Goal: Check status: Check status

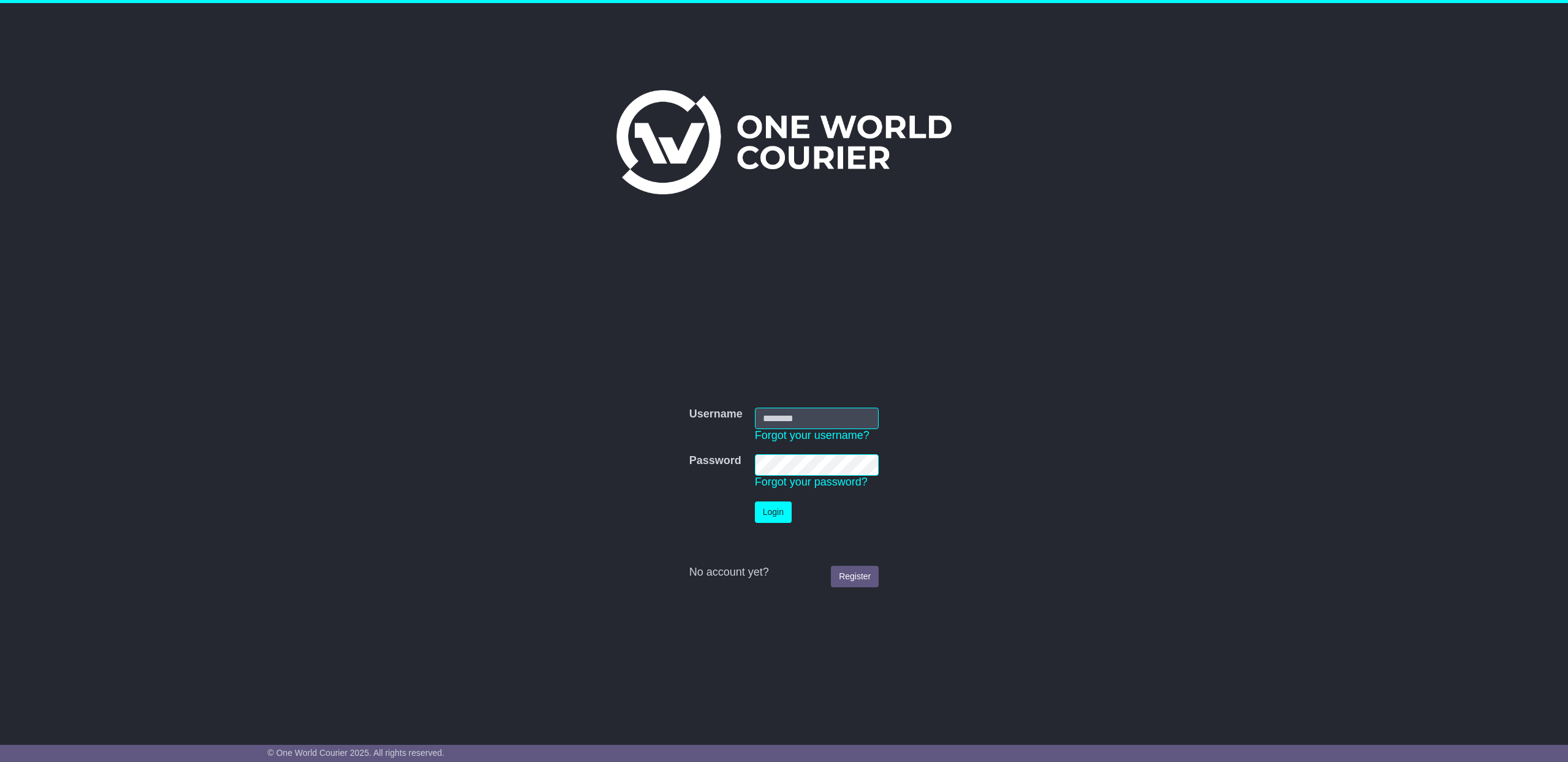
type input "**********"
click at [786, 517] on button "Login" at bounding box center [773, 512] width 37 height 21
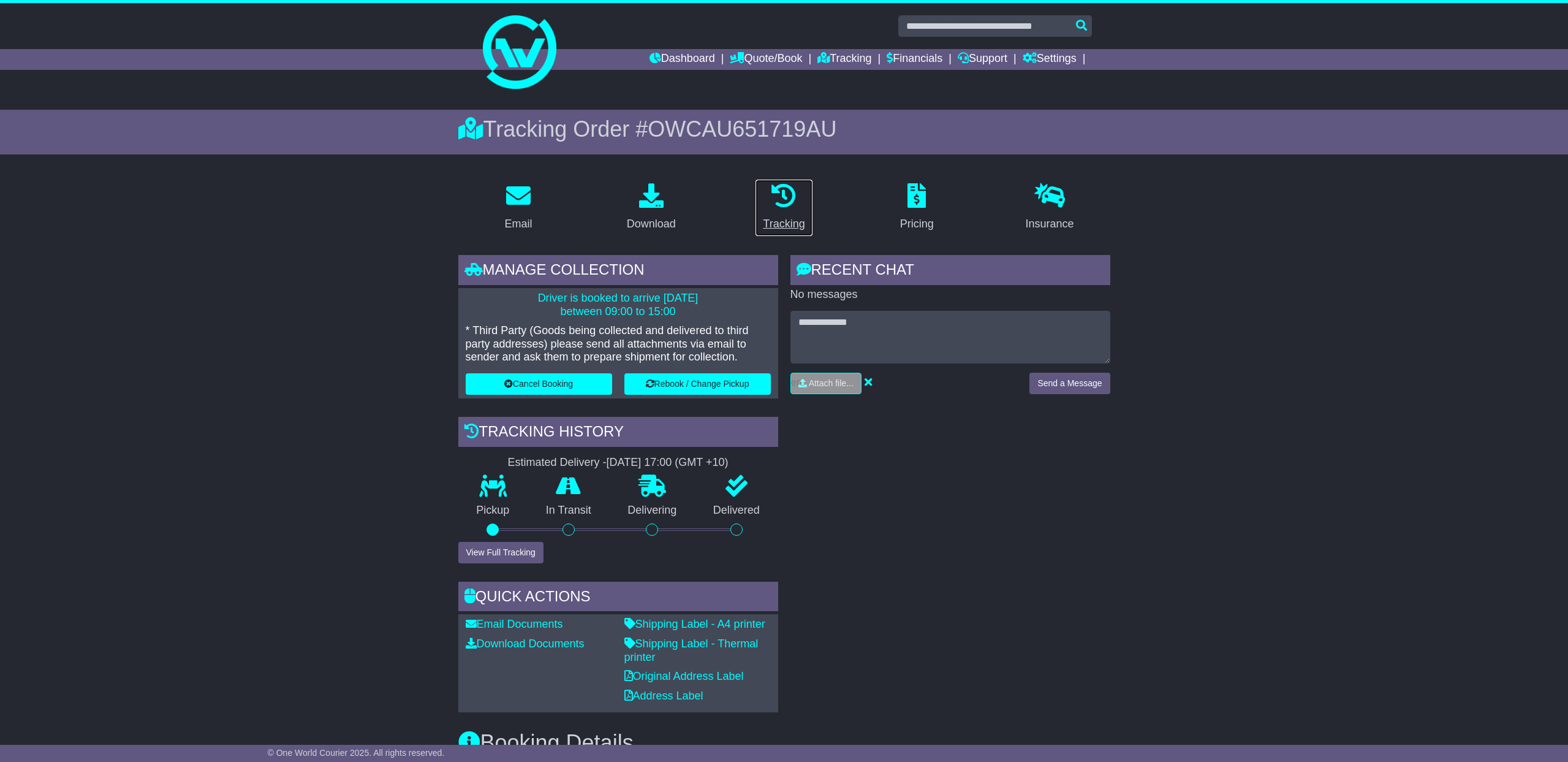
click at [791, 206] on icon at bounding box center [784, 195] width 25 height 25
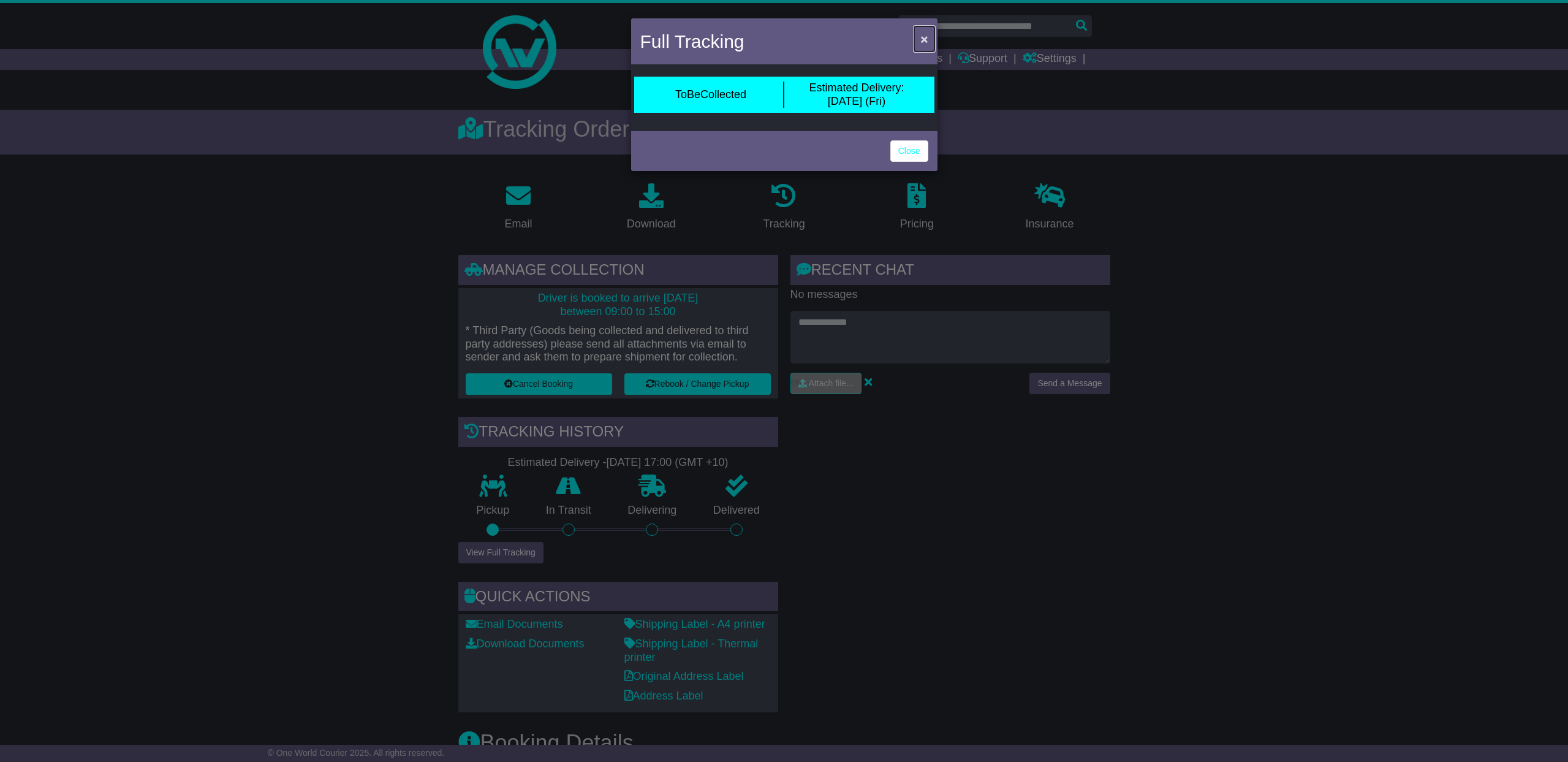
click at [919, 43] on button "×" at bounding box center [924, 39] width 19 height 25
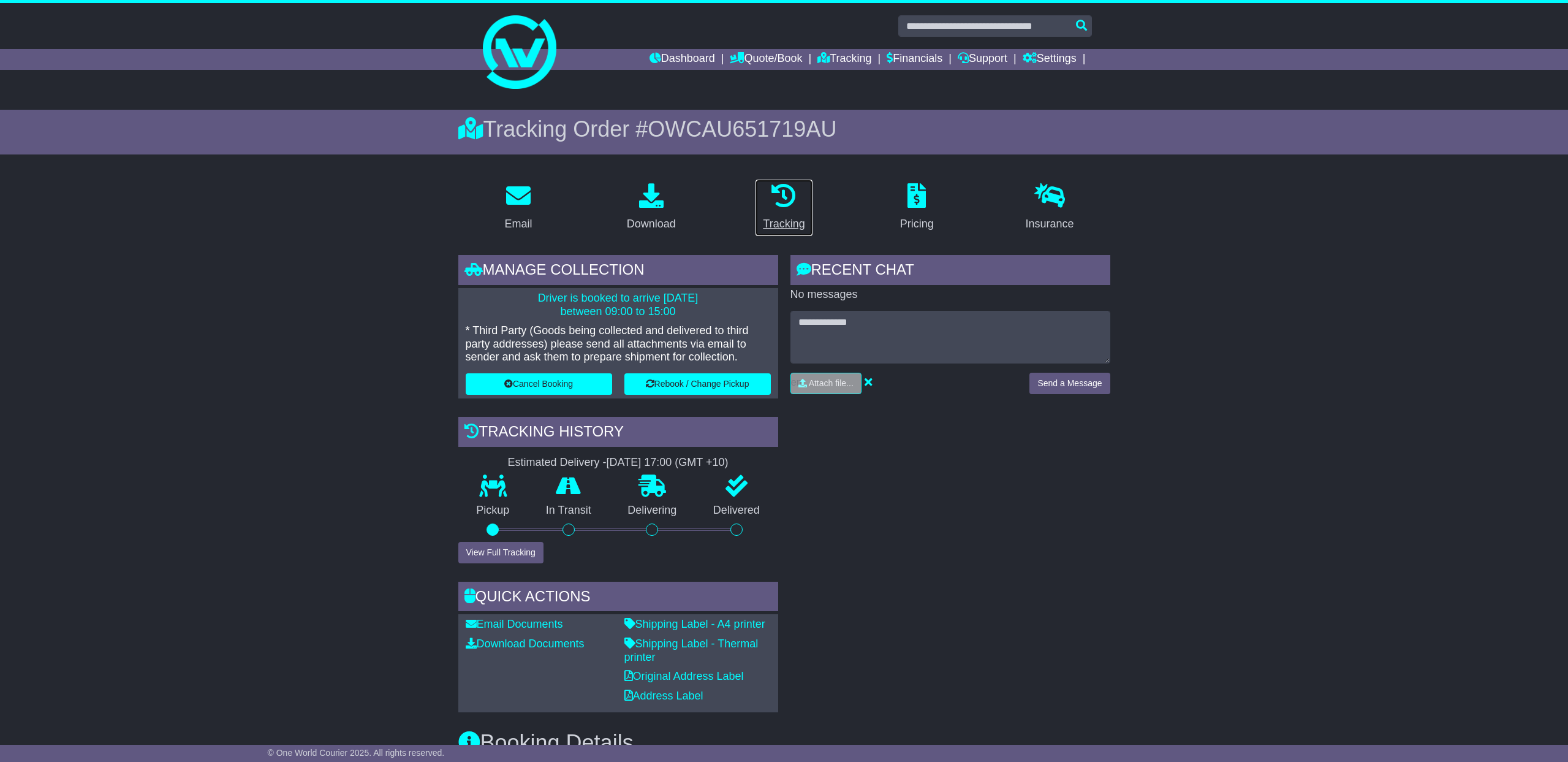
click at [786, 197] on icon at bounding box center [784, 195] width 25 height 25
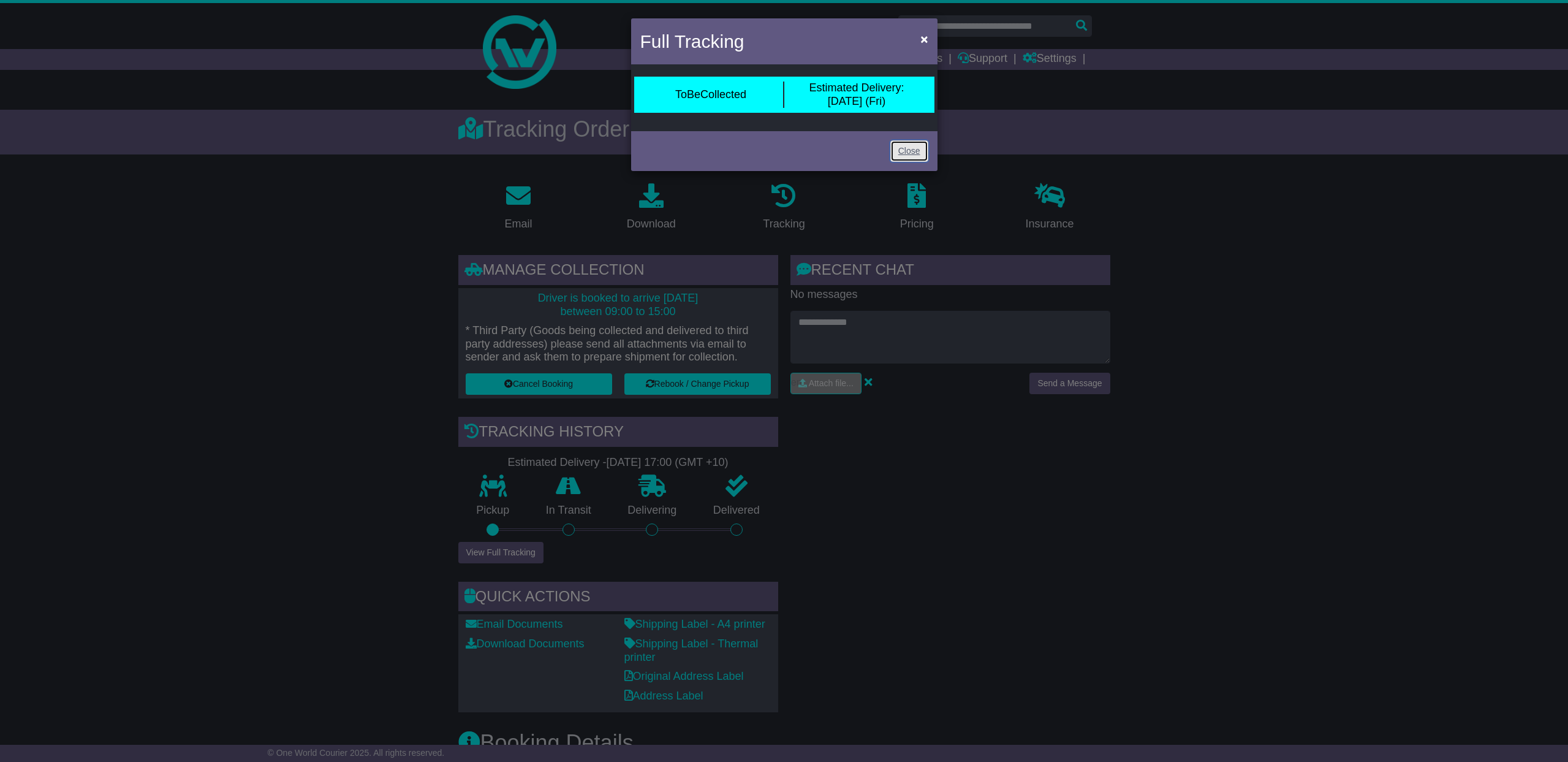
click at [905, 153] on link "Close" at bounding box center [909, 151] width 38 height 21
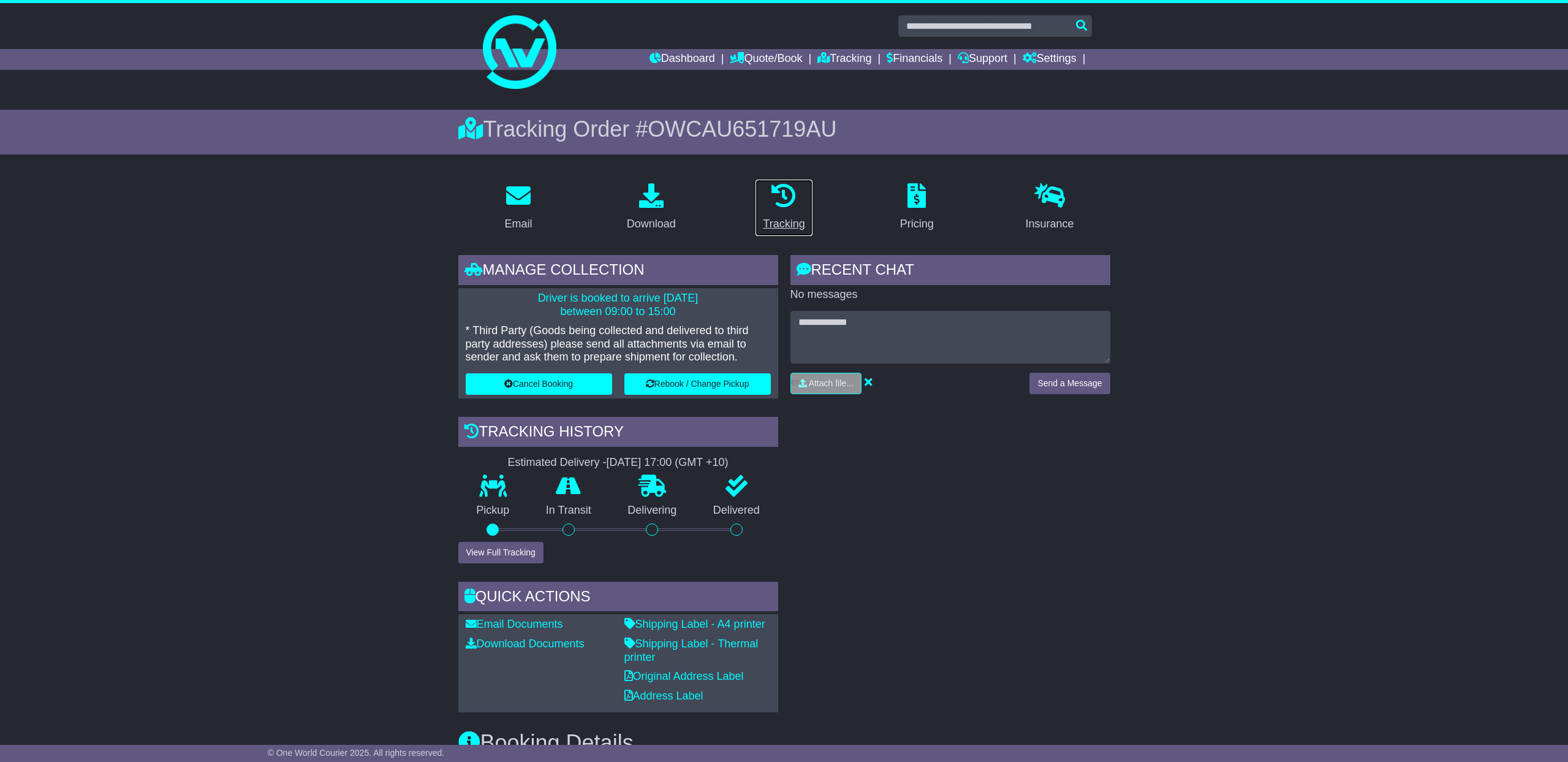
click at [769, 211] on link "Tracking" at bounding box center [784, 208] width 57 height 57
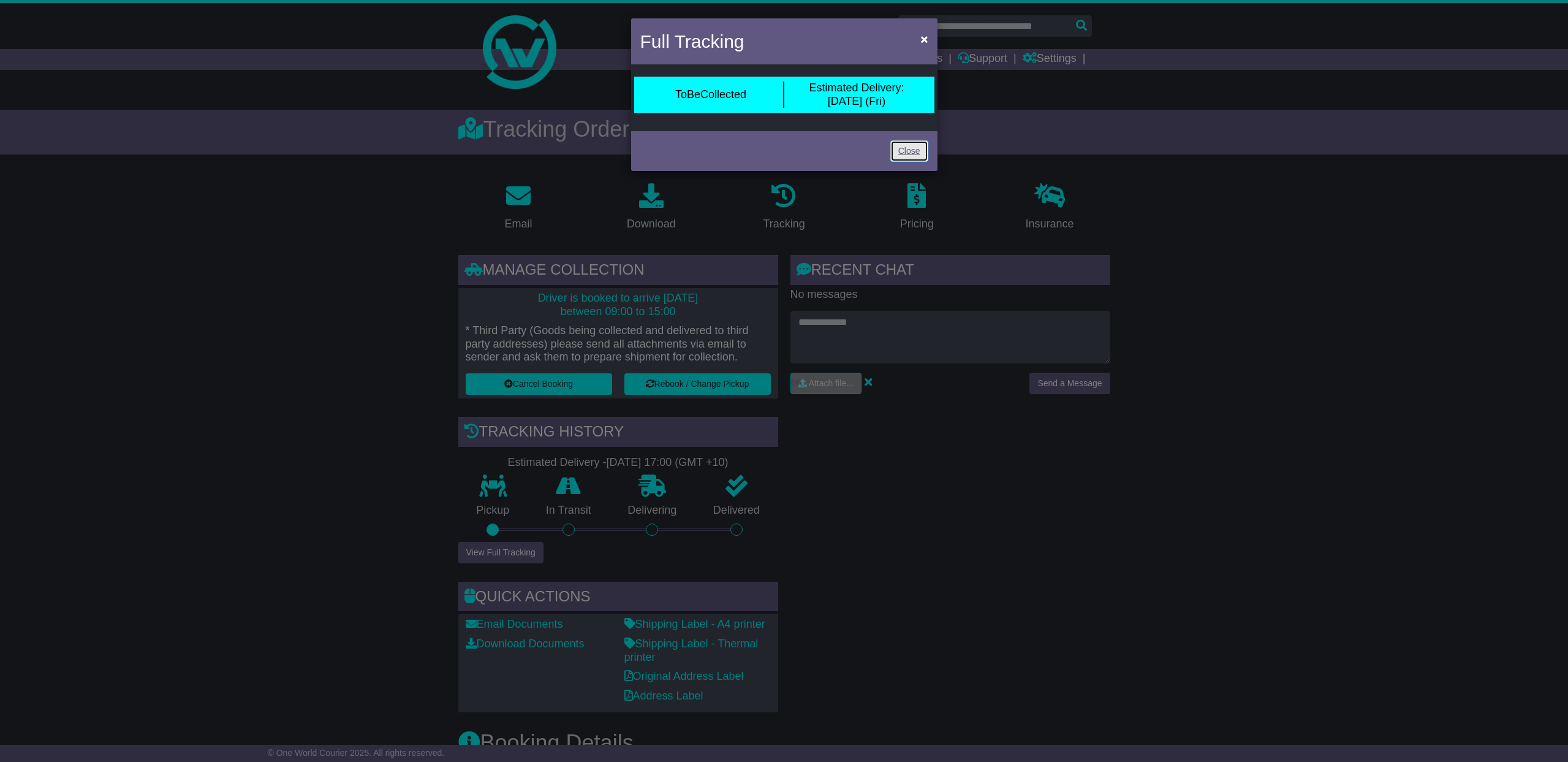
click at [910, 152] on link "Close" at bounding box center [909, 151] width 38 height 21
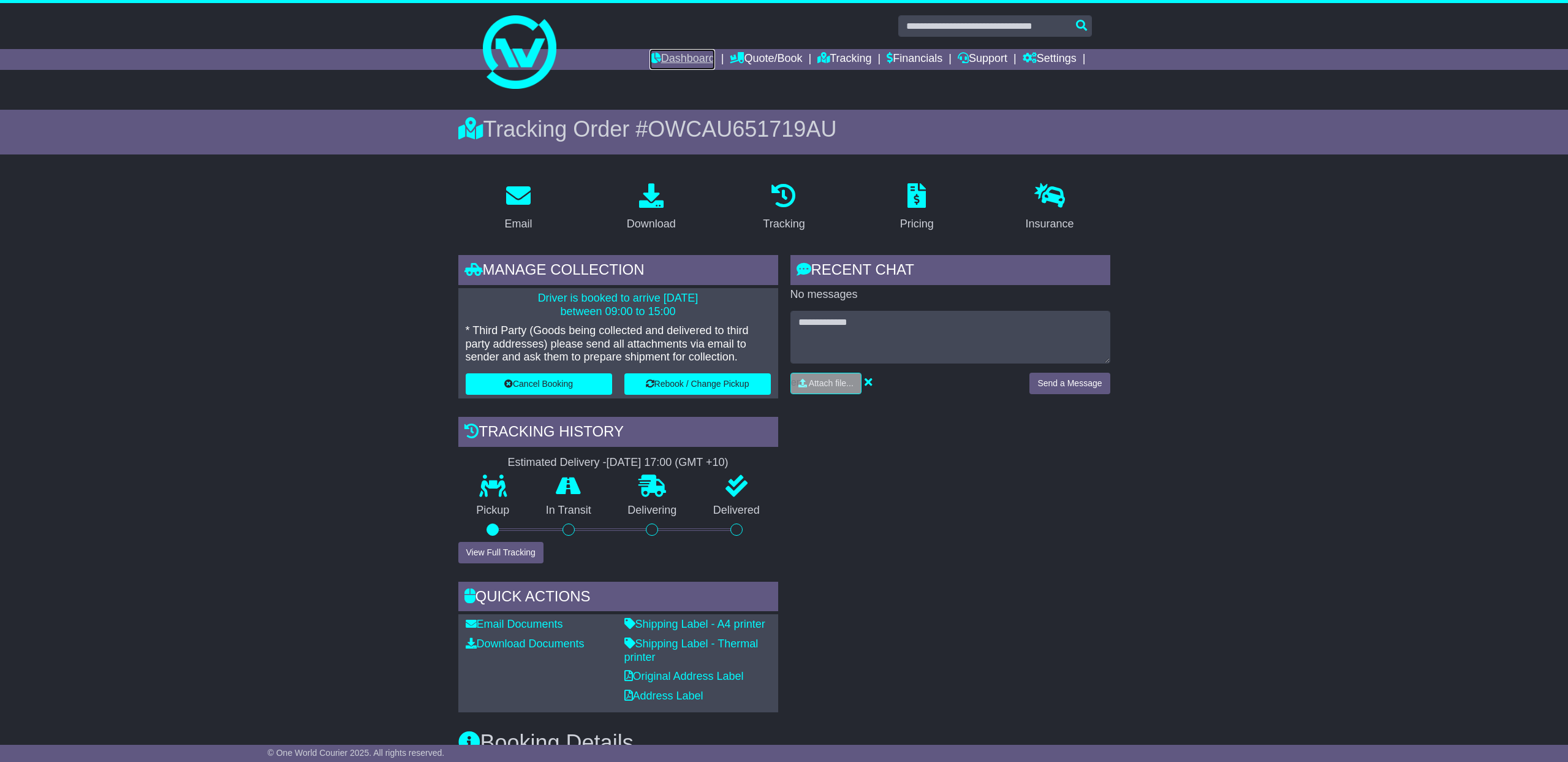
click at [669, 58] on link "Dashboard" at bounding box center [682, 59] width 65 height 21
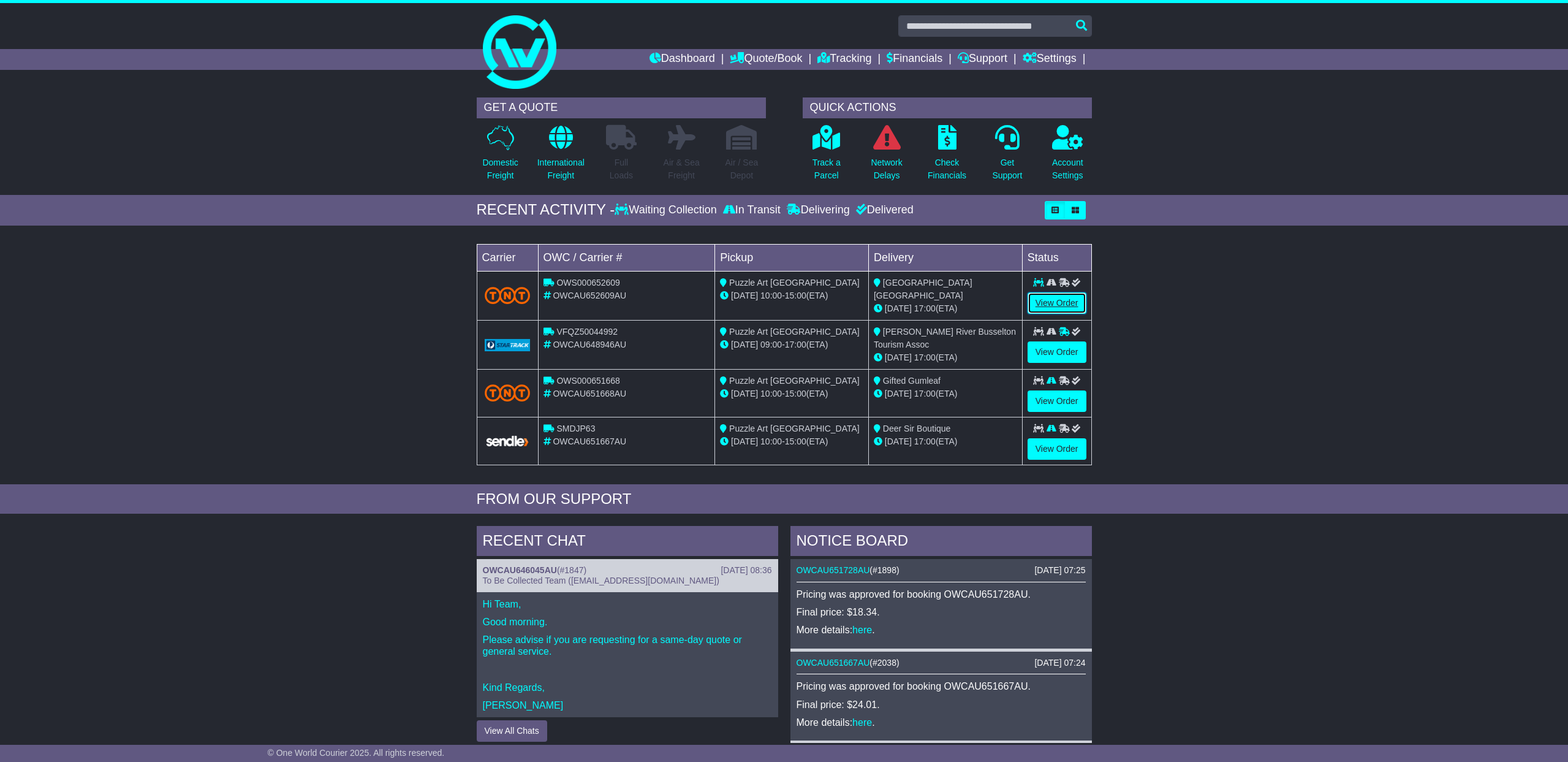
click at [1059, 296] on link "View Order" at bounding box center [1057, 303] width 59 height 21
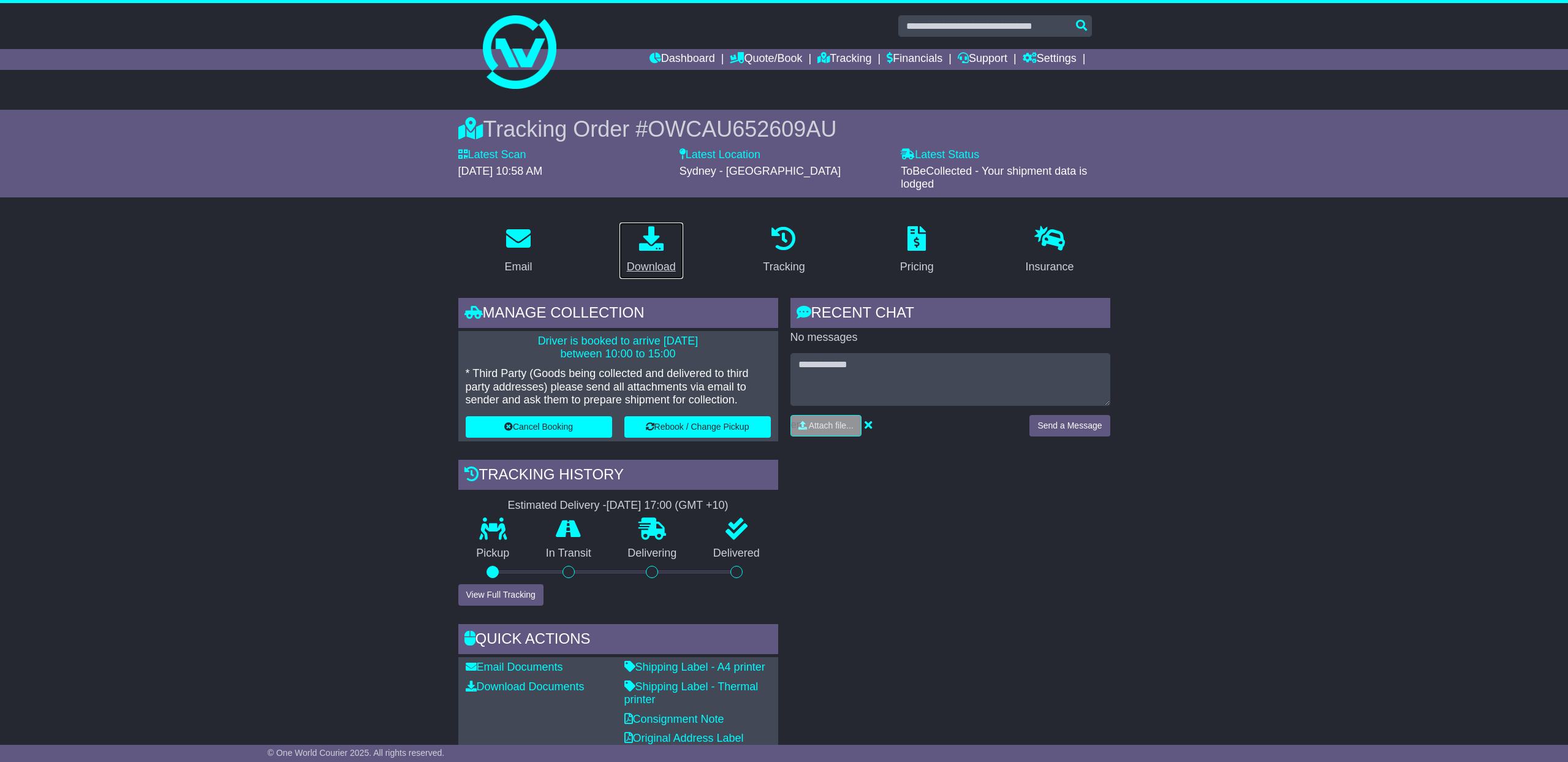
click at [673, 251] on p at bounding box center [651, 239] width 49 height 26
click at [667, 61] on link "Dashboard" at bounding box center [682, 59] width 65 height 21
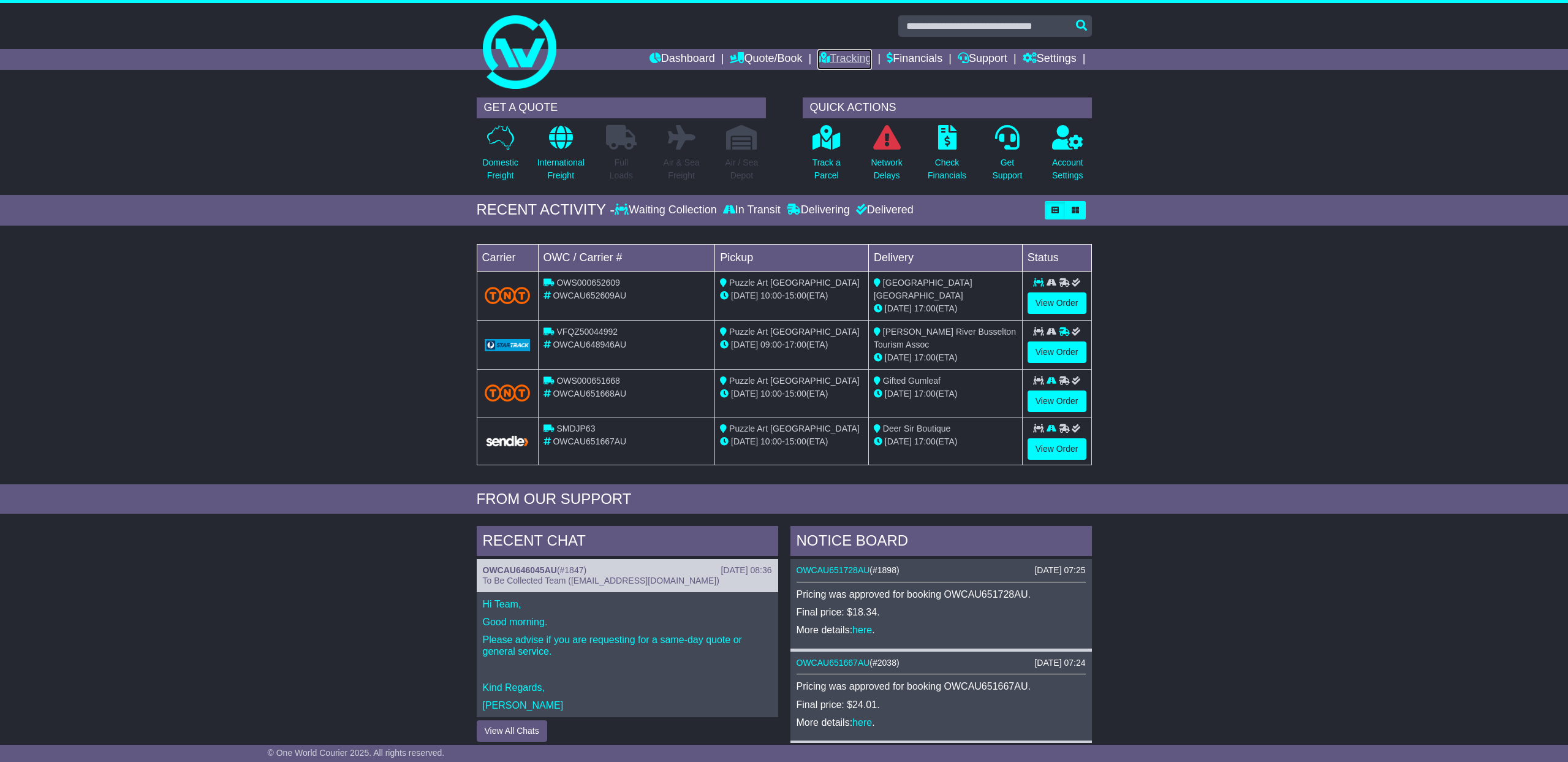
click at [824, 57] on link "Tracking" at bounding box center [844, 59] width 54 height 21
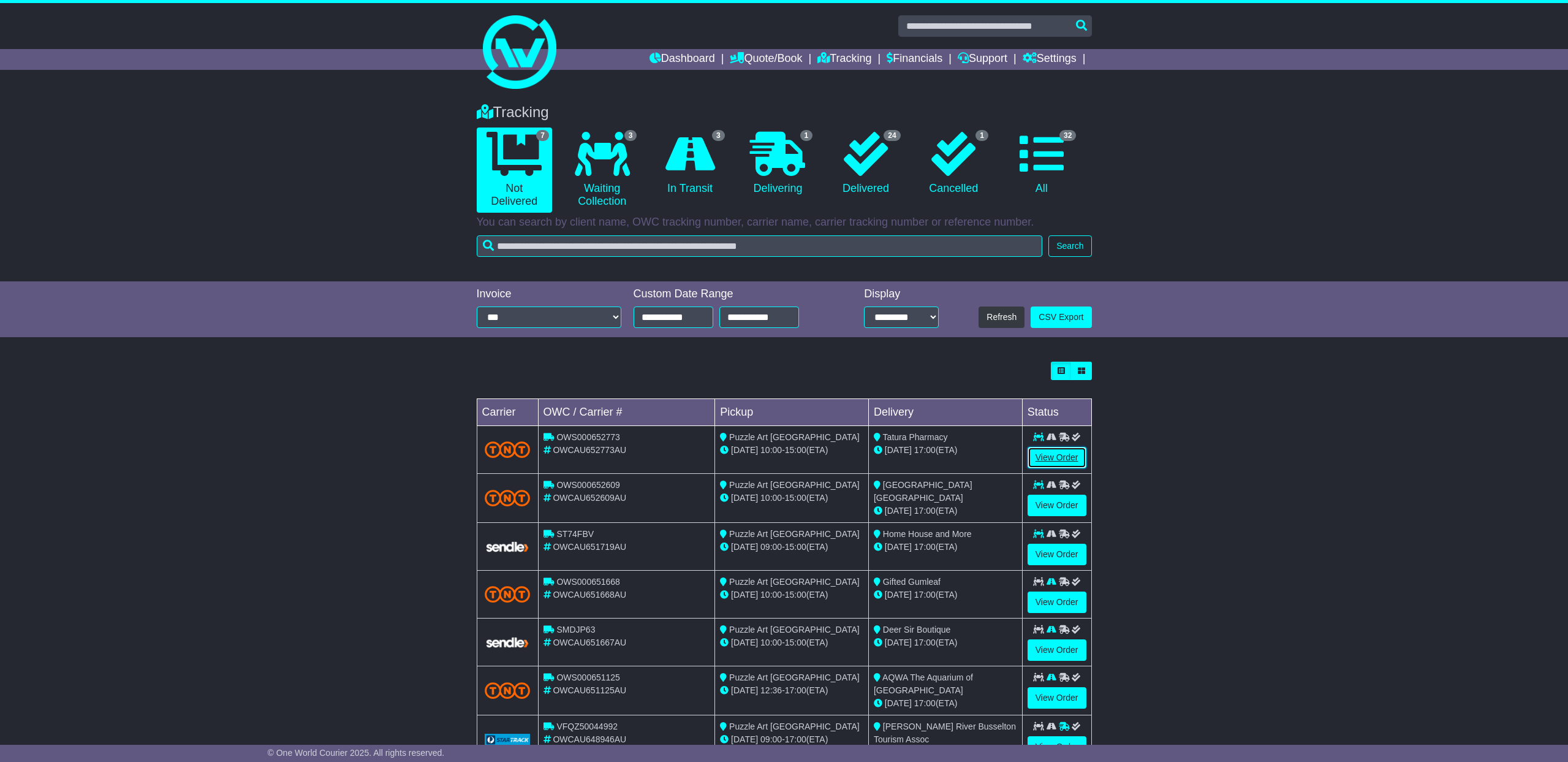
click at [1045, 459] on link "View Order" at bounding box center [1057, 458] width 59 height 21
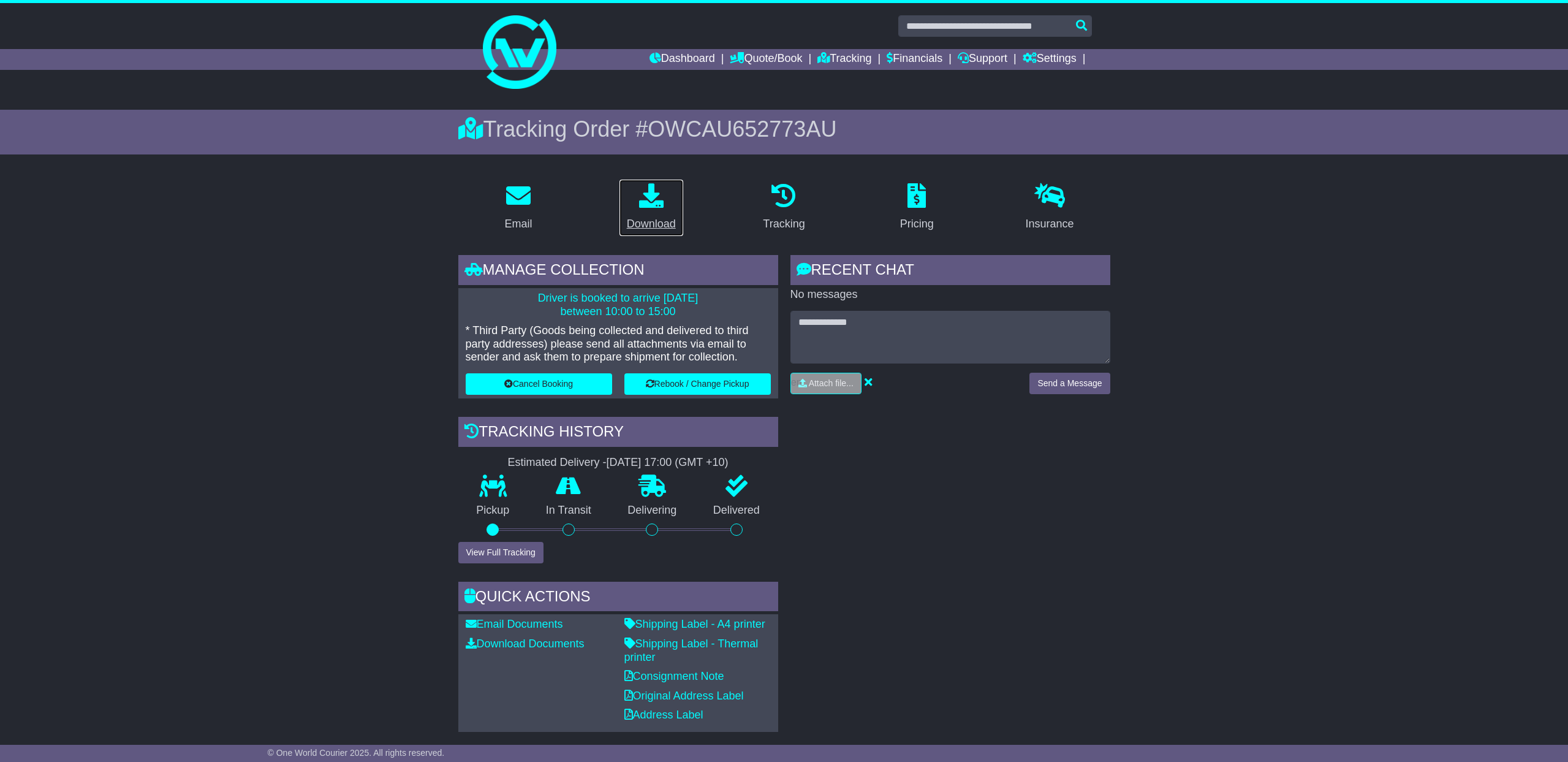
click at [667, 217] on div "Download" at bounding box center [651, 224] width 49 height 17
